Goal: Navigation & Orientation: Find specific page/section

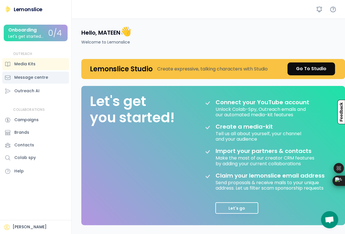
click at [37, 80] on div "Message centre" at bounding box center [31, 77] width 34 height 6
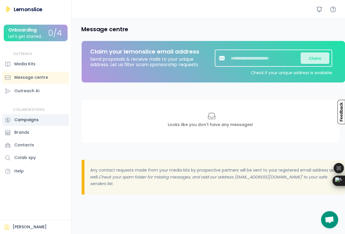
click at [40, 120] on div "Campaigns" at bounding box center [35, 120] width 67 height 12
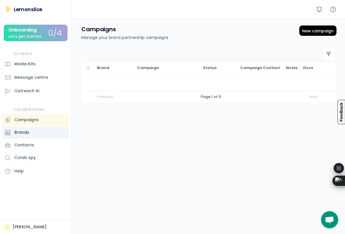
click at [32, 136] on div "Brands" at bounding box center [35, 132] width 67 height 12
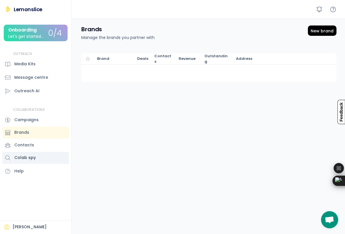
click at [31, 155] on div "Colab spy" at bounding box center [24, 158] width 21 height 6
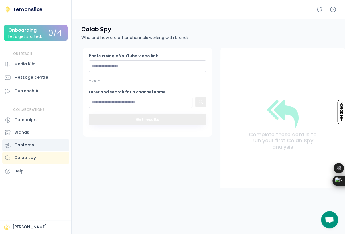
click at [24, 141] on div "Contacts" at bounding box center [35, 145] width 67 height 12
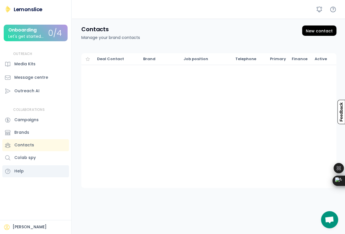
click at [29, 166] on div "Help" at bounding box center [35, 171] width 67 height 12
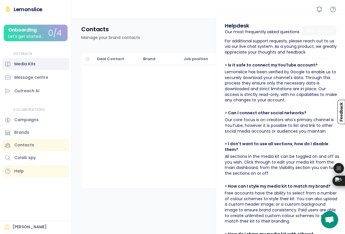
click at [29, 63] on div "Media Kits" at bounding box center [24, 64] width 21 height 6
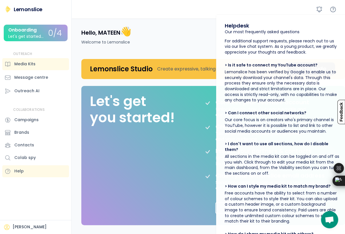
click at [28, 31] on div "Onboarding" at bounding box center [22, 29] width 28 height 5
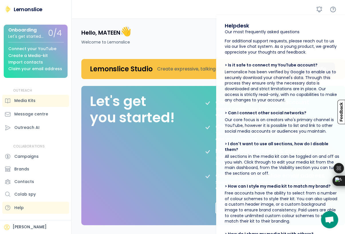
click at [25, 11] on div "Lemonslice" at bounding box center [28, 9] width 29 height 7
click at [25, 65] on div "Connect your YouTube Create a Media-kit Import contacts Claim your email address" at bounding box center [36, 56] width 56 height 29
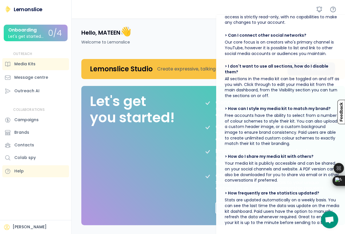
scroll to position [83, 0]
click at [26, 78] on div "Message centre" at bounding box center [31, 77] width 34 height 6
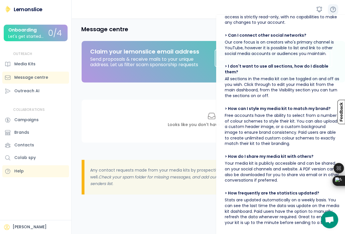
click at [332, 9] on icon at bounding box center [332, 9] width 7 height 7
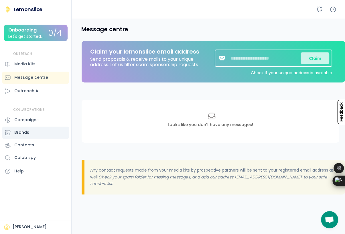
click at [26, 133] on div "Brands" at bounding box center [21, 132] width 15 height 6
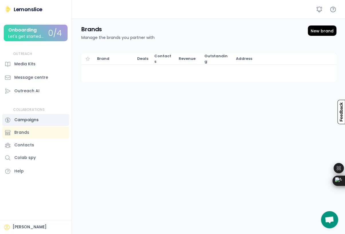
click at [37, 124] on div "Campaigns" at bounding box center [35, 120] width 67 height 12
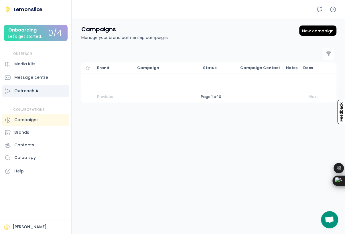
click at [18, 91] on div "Outreach AI" at bounding box center [26, 91] width 25 height 6
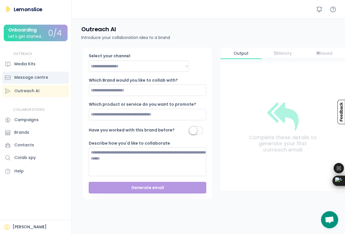
click at [28, 77] on div "Message centre" at bounding box center [31, 77] width 34 height 6
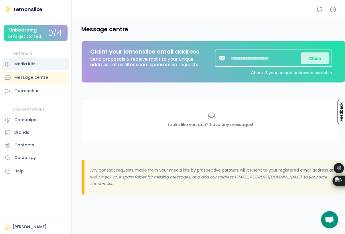
click at [29, 62] on div "Media Kits" at bounding box center [24, 64] width 21 height 6
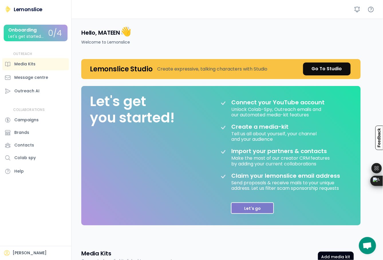
click at [243, 208] on button "Let's go" at bounding box center [252, 207] width 43 height 11
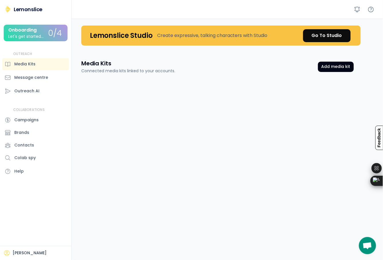
click at [13, 9] on div "Lemonslice Onboarding Let's get started... 0/4 Connect your YouTube Create a Me…" at bounding box center [35, 92] width 71 height 172
click at [23, 9] on div "Lemonslice" at bounding box center [28, 9] width 29 height 7
click at [32, 146] on div "Contacts" at bounding box center [24, 145] width 20 height 6
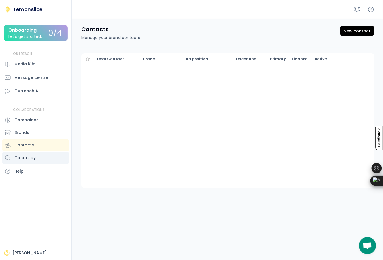
click at [35, 162] on div "Colab spy" at bounding box center [35, 158] width 67 height 12
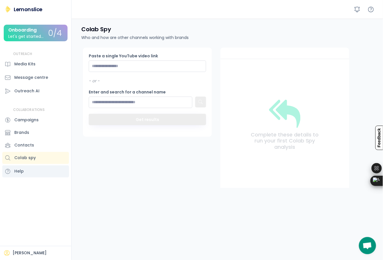
click at [30, 174] on div "Help" at bounding box center [35, 171] width 67 height 12
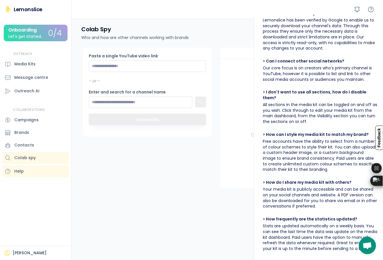
click at [38, 234] on div "[PERSON_NAME]" at bounding box center [35, 253] width 71 height 14
click at [31, 234] on div "[PERSON_NAME]" at bounding box center [30, 253] width 34 height 6
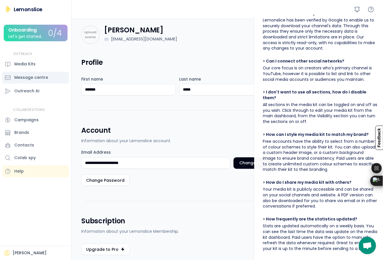
click at [18, 74] on div "Message centre" at bounding box center [35, 78] width 67 height 12
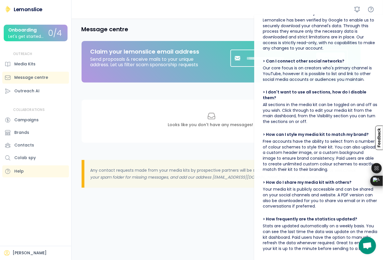
click at [33, 37] on div "Let's get started..." at bounding box center [25, 36] width 35 height 4
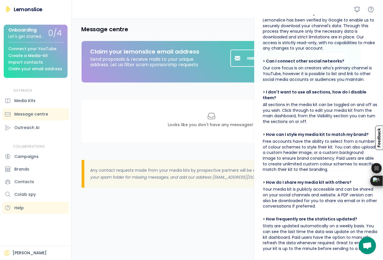
click at [33, 43] on div "Connect your YouTube Create a Media-kit Import contacts Claim your email address" at bounding box center [36, 56] width 56 height 29
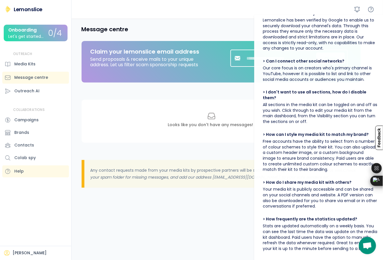
click at [34, 41] on div "Onboarding Let's get started... 0/4 Connect your YouTube Create a Media-kit Imp…" at bounding box center [36, 33] width 64 height 17
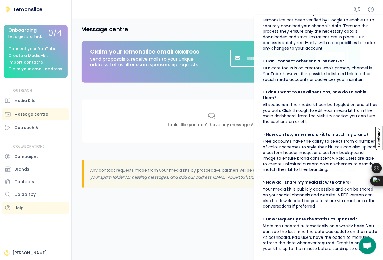
click at [28, 58] on div "Create a Media-kit" at bounding box center [27, 56] width 39 height 4
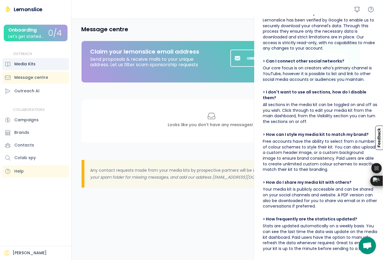
click at [27, 66] on div "Media Kits" at bounding box center [24, 64] width 21 height 6
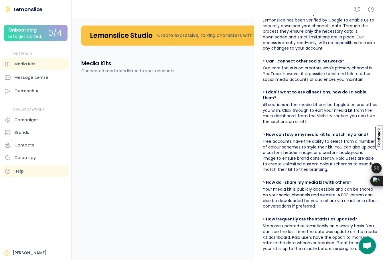
click at [19, 7] on div "Lemonslice" at bounding box center [28, 9] width 29 height 7
click at [26, 81] on div "Message centre" at bounding box center [35, 78] width 67 height 12
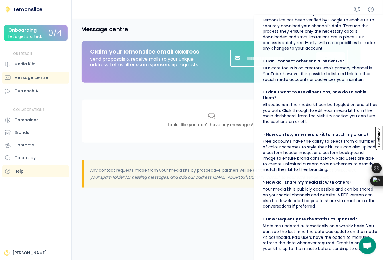
click at [241, 54] on div "Claim" at bounding box center [288, 58] width 117 height 17
click at [345, 10] on icon at bounding box center [370, 9] width 7 height 7
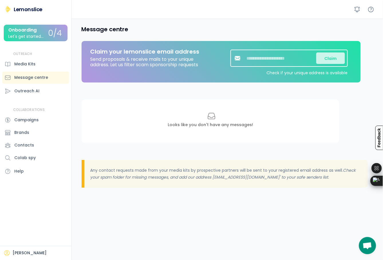
click at [269, 60] on input "input" at bounding box center [281, 57] width 72 height 11
click at [233, 107] on div "Looks like you don't have any messages!" at bounding box center [211, 121] width 258 height 43
click at [25, 123] on div "Campaigns" at bounding box center [35, 120] width 67 height 12
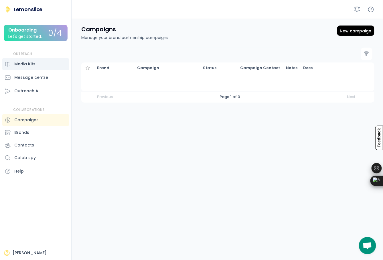
click at [35, 68] on div "Media Kits" at bounding box center [35, 64] width 67 height 12
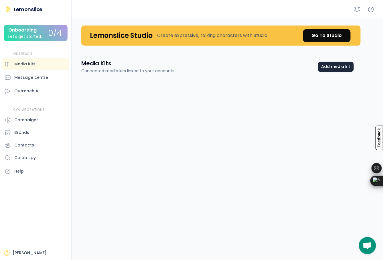
click at [327, 66] on button "Add media kit" at bounding box center [336, 67] width 36 height 10
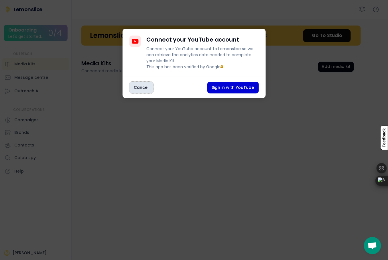
click at [145, 92] on button "Cancel" at bounding box center [141, 88] width 24 height 12
